Goal: Browse casually: Explore the website without a specific task or goal

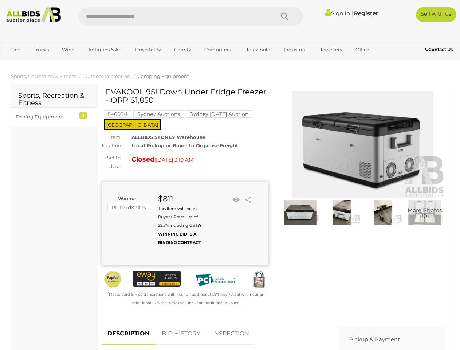
click at [230, 175] on div "EVAKOOL 95l Down Under Fridge Freezer - ORP $1,850 54009-1 Sydney Auctions [GEO…" at bounding box center [185, 196] width 167 height 219
click at [285, 16] on icon "Search" at bounding box center [285, 16] width 8 height 11
click at [15, 50] on link "Cars" at bounding box center [15, 50] width 20 height 12
click at [41, 50] on link "Trucks" at bounding box center [41, 50] width 25 height 12
click at [68, 50] on link "Wine" at bounding box center [68, 50] width 22 height 12
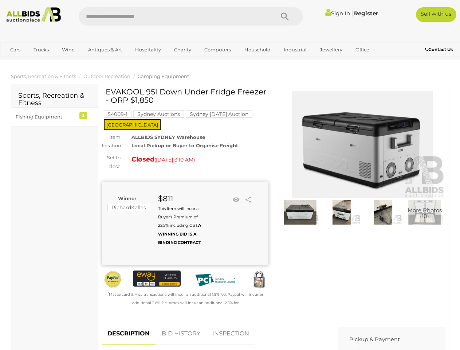
click at [105, 50] on link "Antiques & Art" at bounding box center [104, 50] width 43 height 12
click at [148, 50] on link "Hospitality" at bounding box center [147, 50] width 35 height 12
click at [182, 50] on link "Charity" at bounding box center [182, 50] width 27 height 12
click at [217, 50] on link "Computers" at bounding box center [218, 50] width 36 height 12
click at [257, 50] on link "Household" at bounding box center [258, 50] width 36 height 12
